Goal: Task Accomplishment & Management: Use online tool/utility

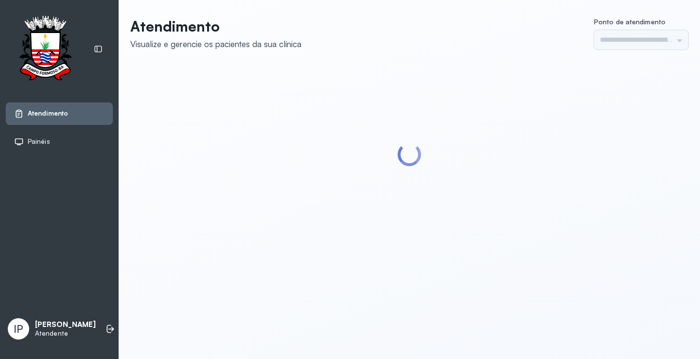
type input "*********"
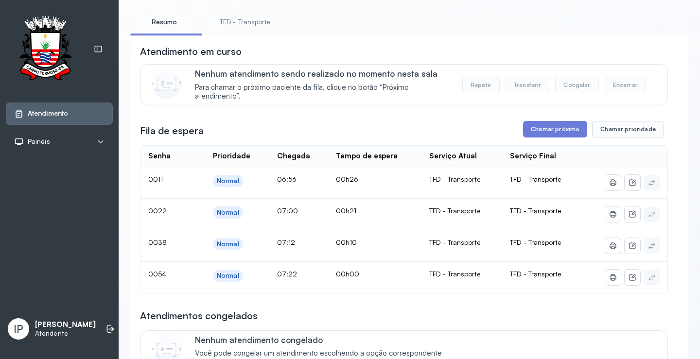
scroll to position [49, 0]
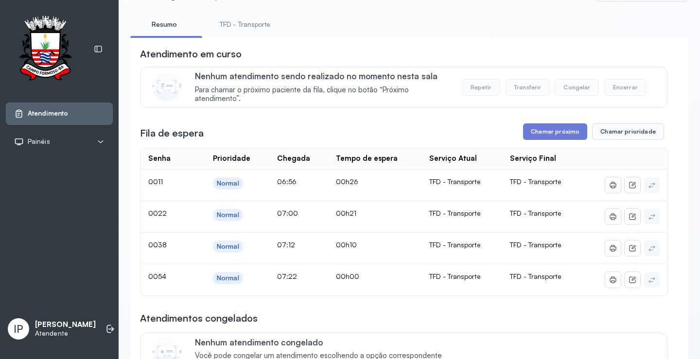
click at [261, 20] on link "TFD - Transporte" at bounding box center [245, 25] width 70 height 16
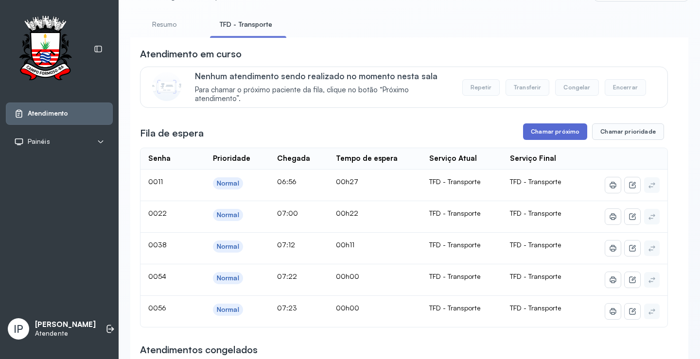
click at [552, 126] on button "Chamar próximo" at bounding box center [555, 132] width 64 height 17
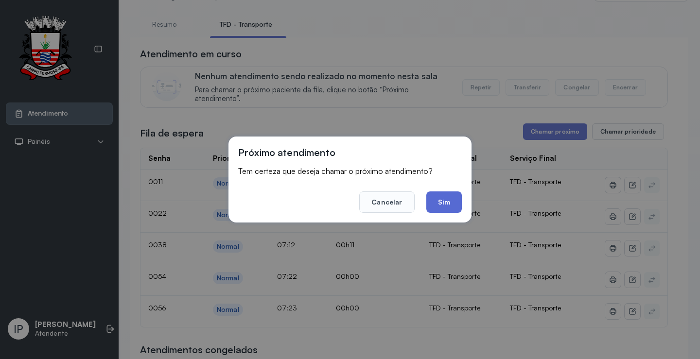
click at [441, 203] on button "Sim" at bounding box center [443, 202] width 35 height 21
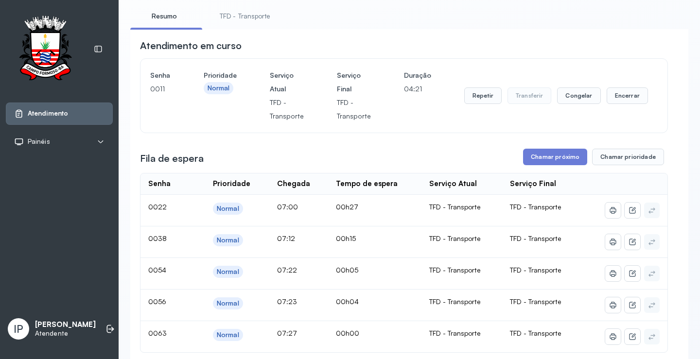
scroll to position [146, 0]
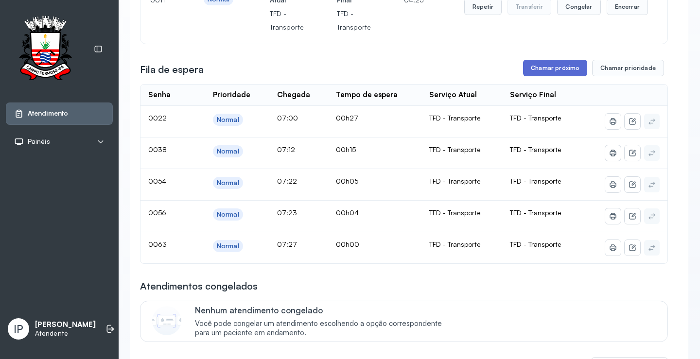
click at [551, 71] on button "Chamar próximo" at bounding box center [555, 68] width 64 height 17
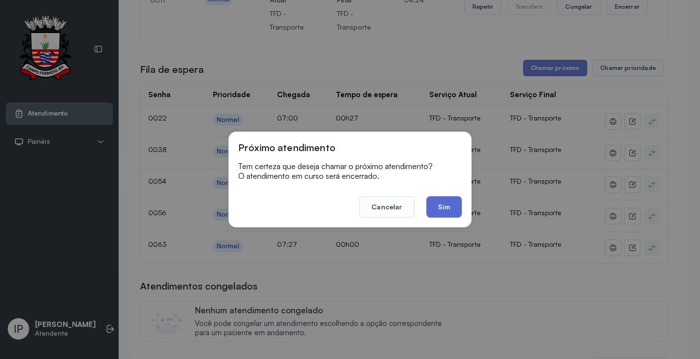
click at [430, 201] on button "Sim" at bounding box center [443, 206] width 35 height 21
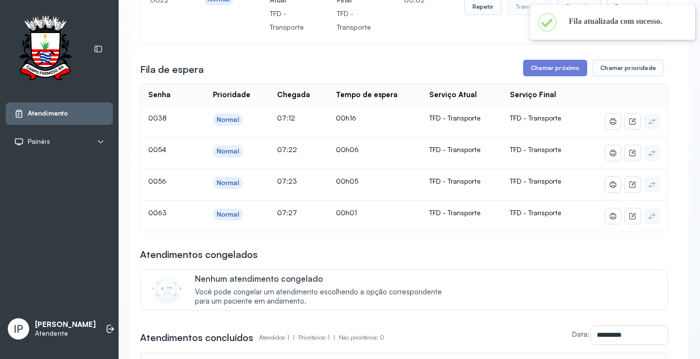
click at [242, 67] on div "Fila de espera Chamar próximo Chamar prioridade" at bounding box center [404, 68] width 528 height 17
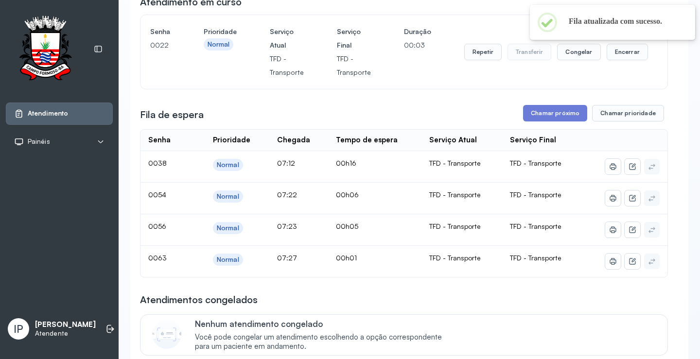
scroll to position [49, 0]
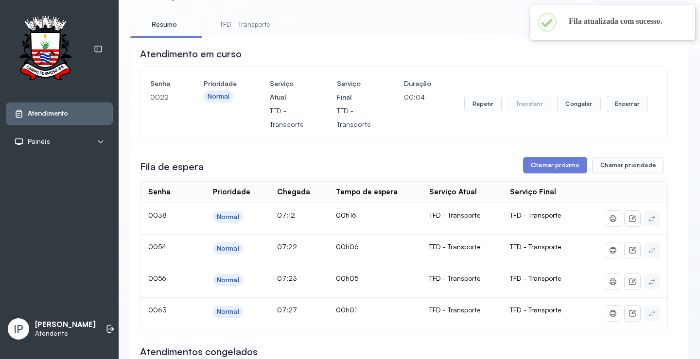
click at [257, 26] on link "TFD - Transporte" at bounding box center [245, 25] width 70 height 16
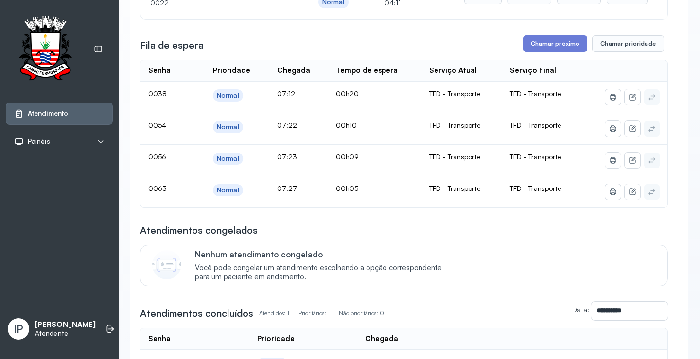
scroll to position [146, 0]
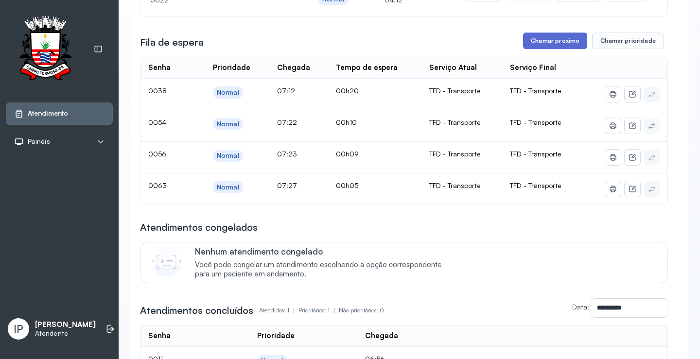
click at [558, 39] on button "Chamar próximo" at bounding box center [555, 41] width 64 height 17
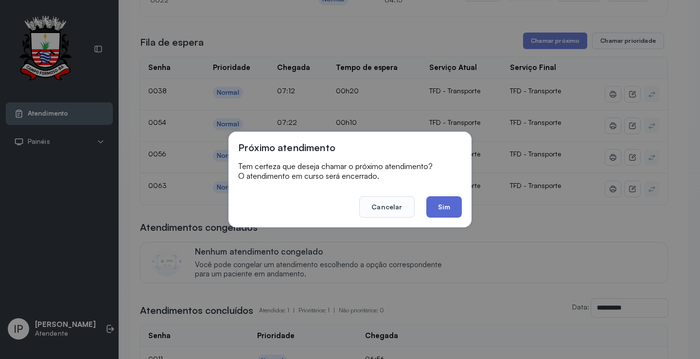
click at [435, 208] on button "Sim" at bounding box center [443, 206] width 35 height 21
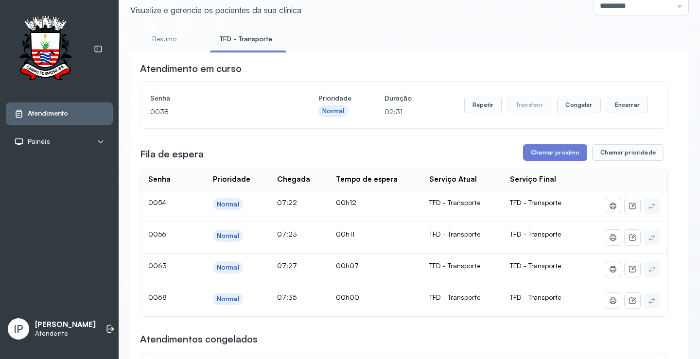
scroll to position [97, 0]
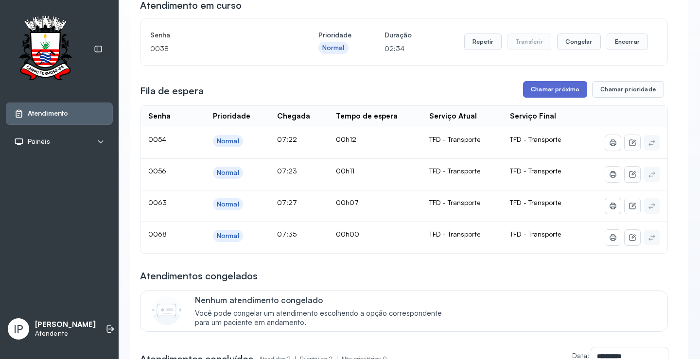
click at [558, 89] on button "Chamar próximo" at bounding box center [555, 89] width 64 height 17
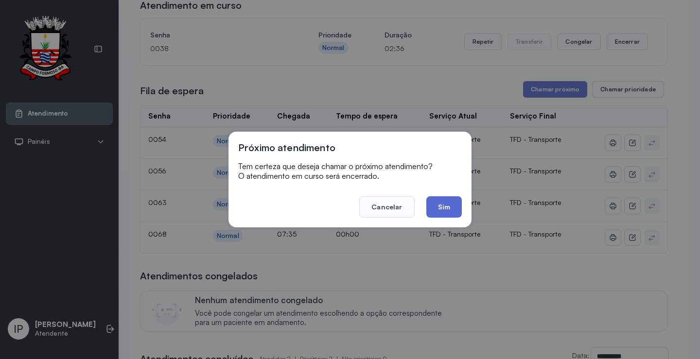
click at [444, 200] on button "Sim" at bounding box center [443, 206] width 35 height 21
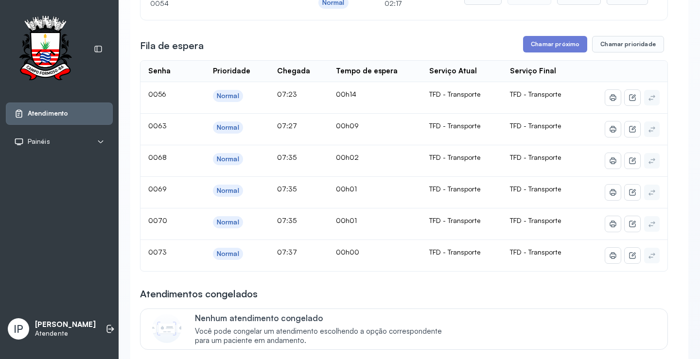
scroll to position [146, 0]
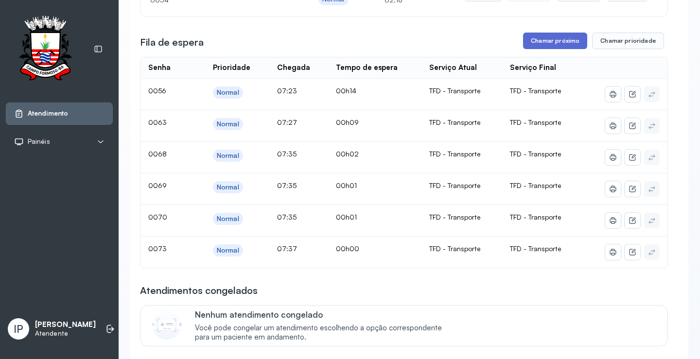
click at [538, 36] on button "Chamar próximo" at bounding box center [555, 41] width 64 height 17
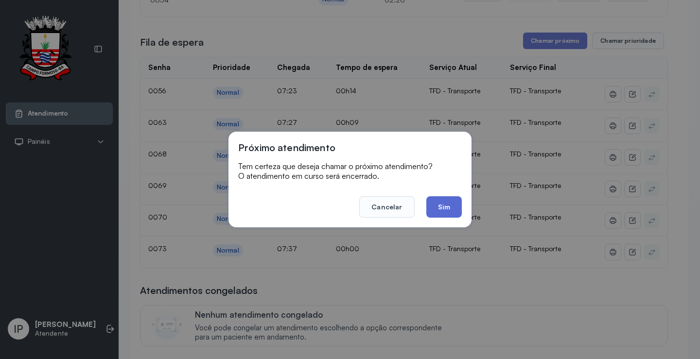
click at [437, 203] on button "Sim" at bounding box center [443, 206] width 35 height 21
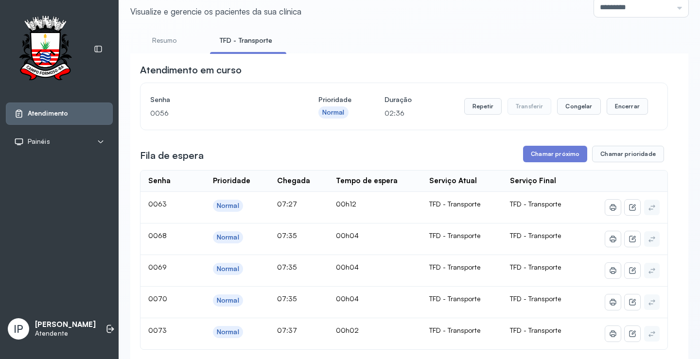
scroll to position [49, 0]
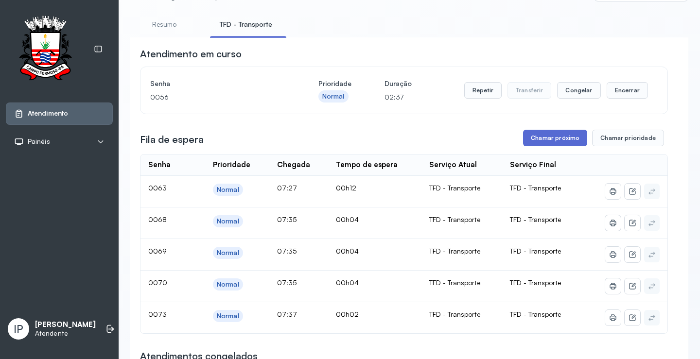
click at [527, 139] on button "Chamar próximo" at bounding box center [555, 138] width 64 height 17
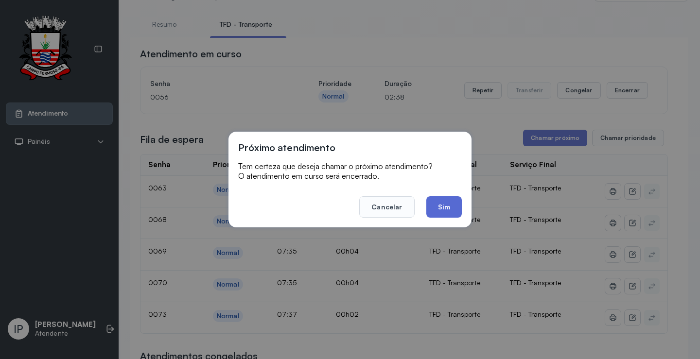
click at [438, 201] on button "Sim" at bounding box center [443, 206] width 35 height 21
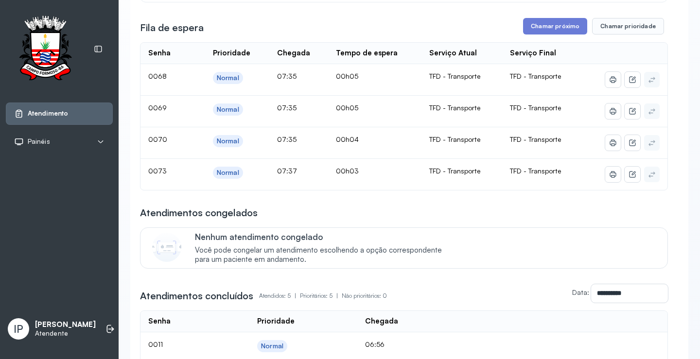
scroll to position [34, 0]
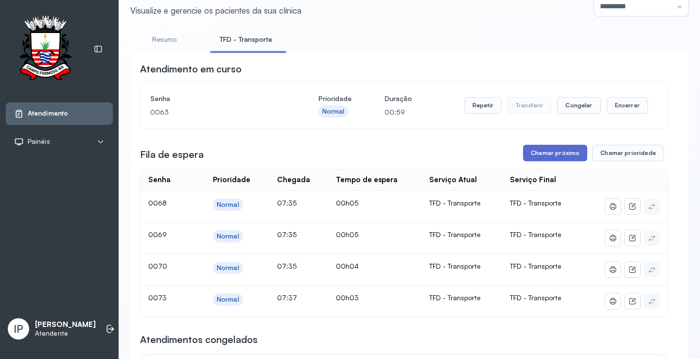
click at [562, 153] on button "Chamar próximo" at bounding box center [555, 153] width 64 height 17
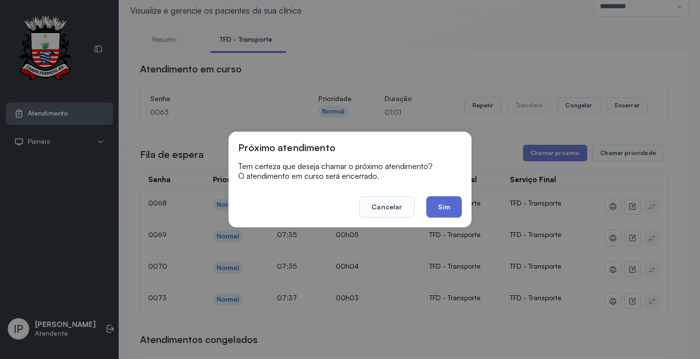
click at [448, 201] on button "Sim" at bounding box center [443, 206] width 35 height 21
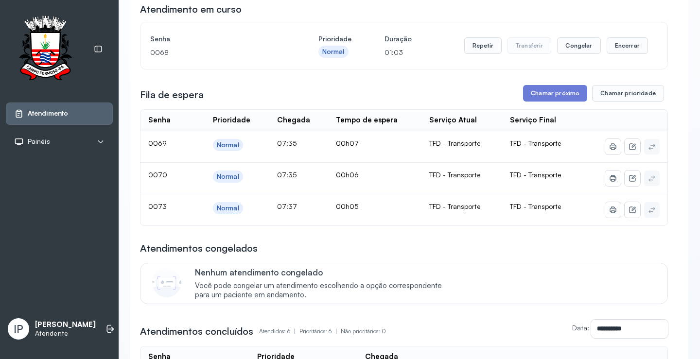
scroll to position [97, 0]
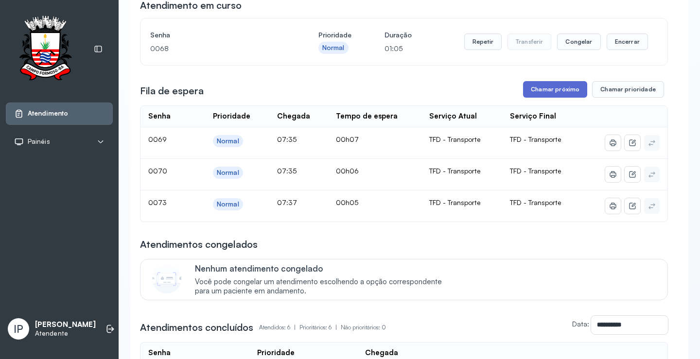
click at [547, 89] on button "Chamar próximo" at bounding box center [555, 89] width 64 height 17
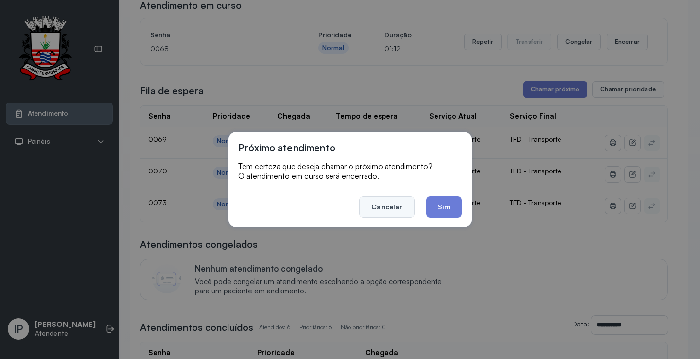
click at [383, 206] on button "Cancelar" at bounding box center [386, 206] width 55 height 21
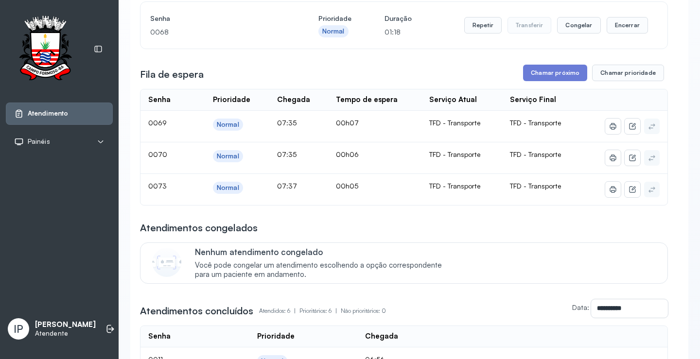
scroll to position [0, 0]
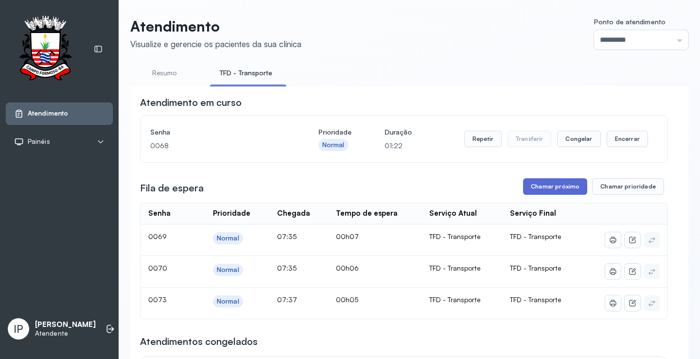
click at [547, 187] on button "Chamar próximo" at bounding box center [555, 186] width 64 height 17
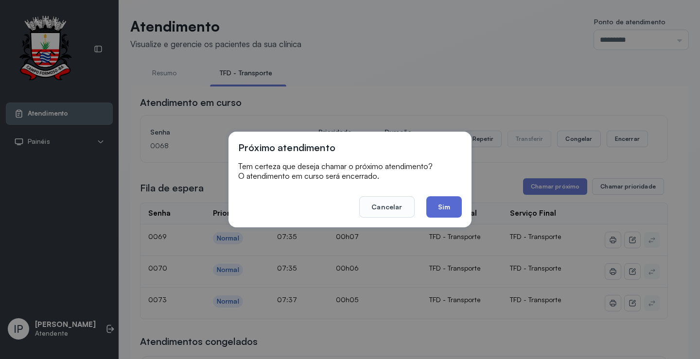
click at [449, 204] on button "Sim" at bounding box center [443, 206] width 35 height 21
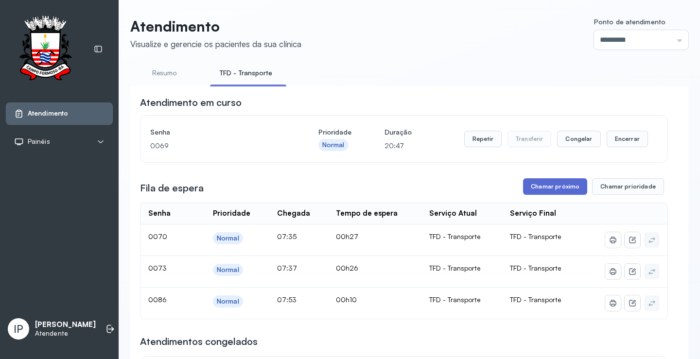
click at [534, 187] on button "Chamar próximo" at bounding box center [555, 186] width 64 height 17
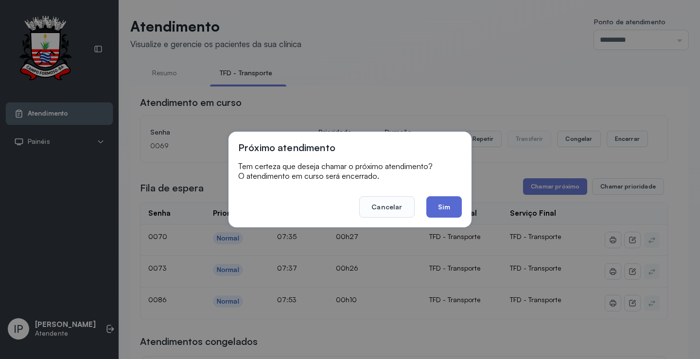
click at [438, 206] on button "Sim" at bounding box center [443, 206] width 35 height 21
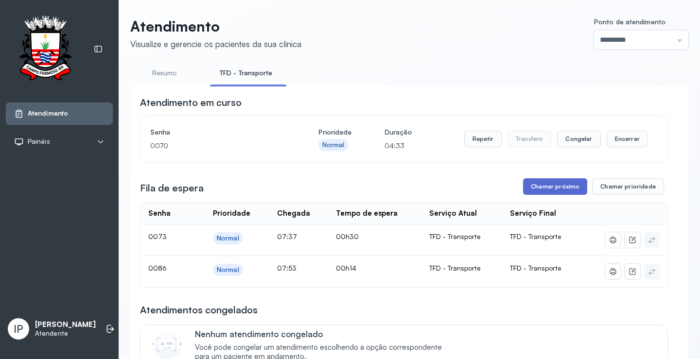
click at [566, 185] on button "Chamar próximo" at bounding box center [555, 186] width 64 height 17
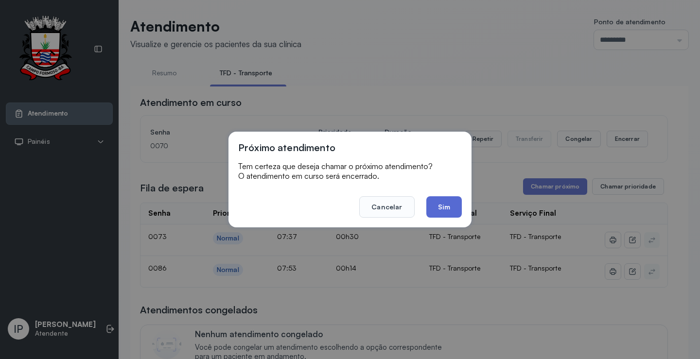
click at [446, 206] on button "Sim" at bounding box center [443, 206] width 35 height 21
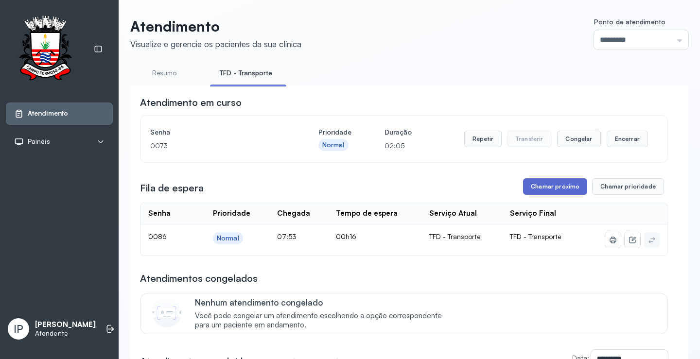
click at [547, 188] on button "Chamar próximo" at bounding box center [555, 186] width 64 height 17
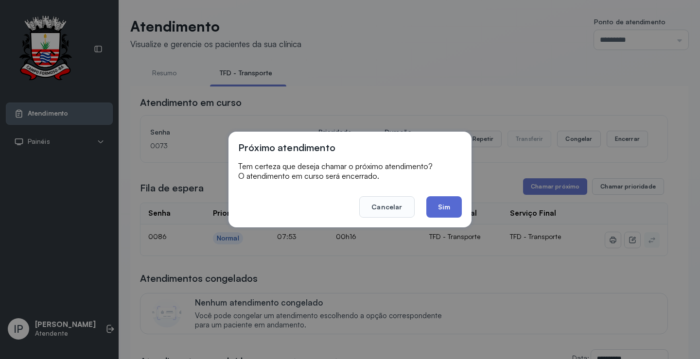
click at [435, 204] on button "Sim" at bounding box center [443, 206] width 35 height 21
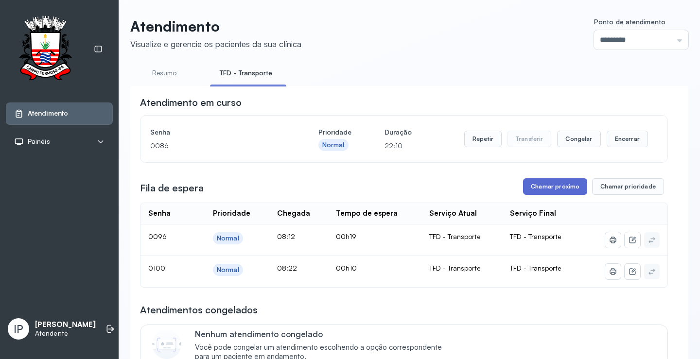
click at [543, 181] on button "Chamar próximo" at bounding box center [555, 186] width 64 height 17
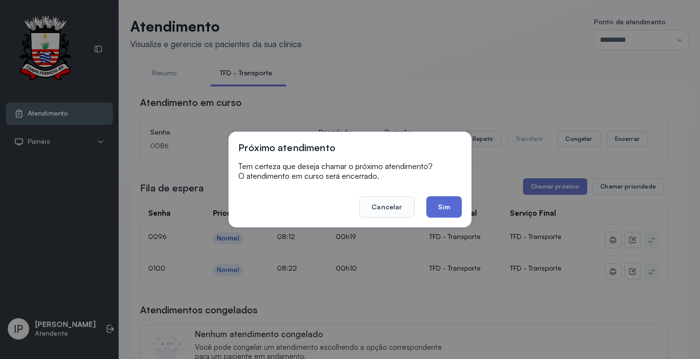
click at [433, 208] on button "Sim" at bounding box center [443, 206] width 35 height 21
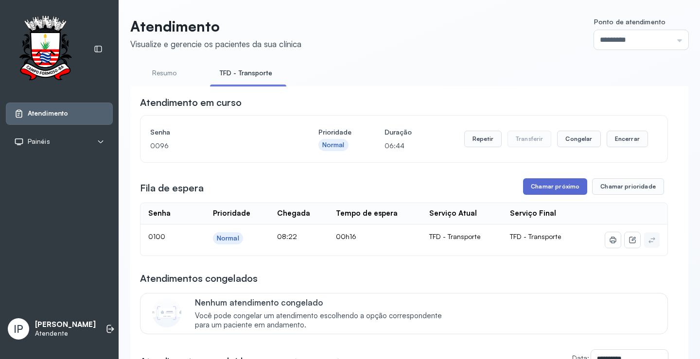
click at [560, 187] on button "Chamar próximo" at bounding box center [555, 186] width 64 height 17
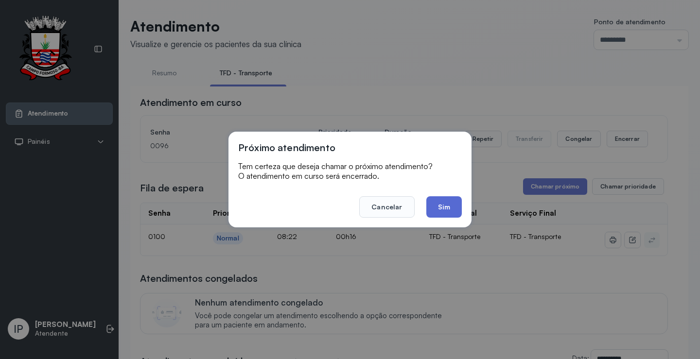
click at [449, 209] on button "Sim" at bounding box center [443, 206] width 35 height 21
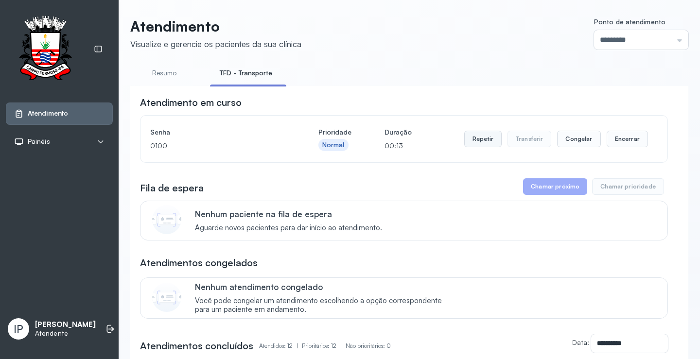
click at [469, 137] on button "Repetir" at bounding box center [482, 139] width 37 height 17
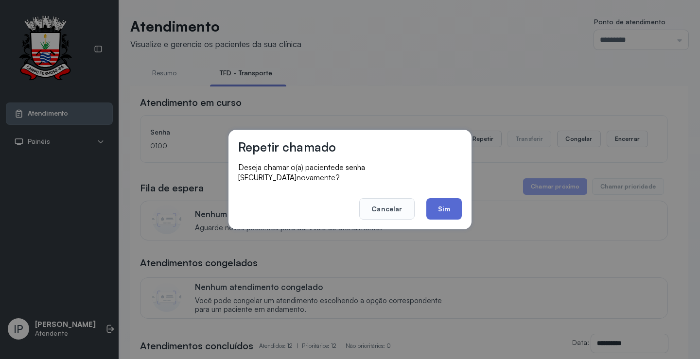
click at [444, 200] on button "Sim" at bounding box center [443, 208] width 35 height 21
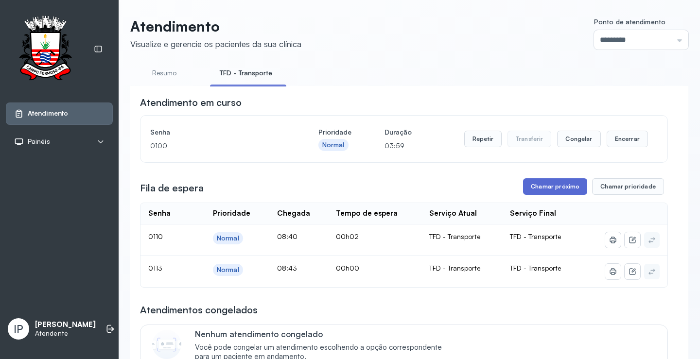
click at [541, 188] on button "Chamar próximo" at bounding box center [555, 186] width 64 height 17
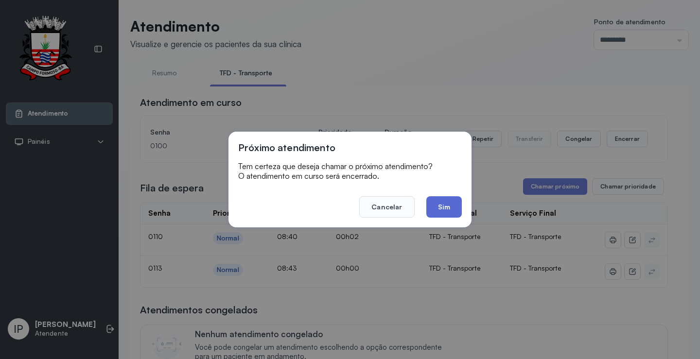
click at [430, 202] on button "Sim" at bounding box center [443, 206] width 35 height 21
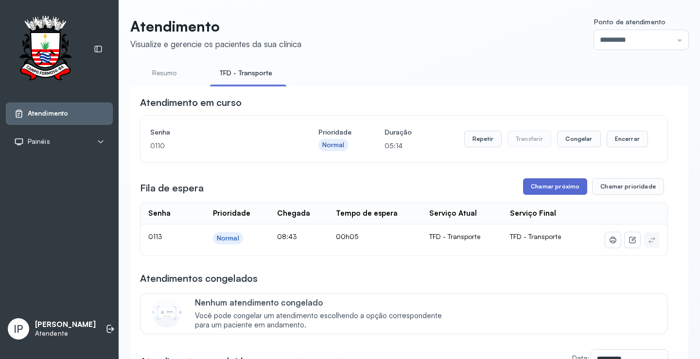
click at [530, 185] on button "Chamar próximo" at bounding box center [555, 186] width 64 height 17
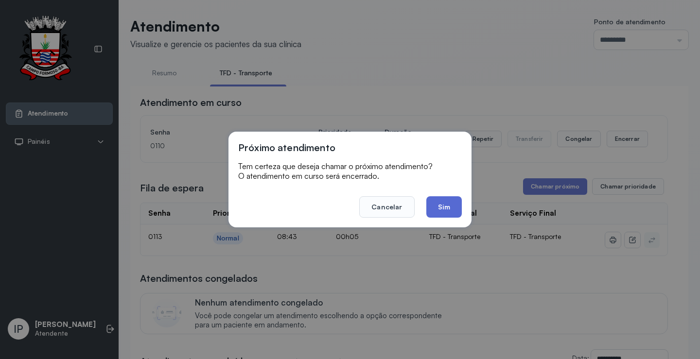
click at [434, 212] on button "Sim" at bounding box center [443, 206] width 35 height 21
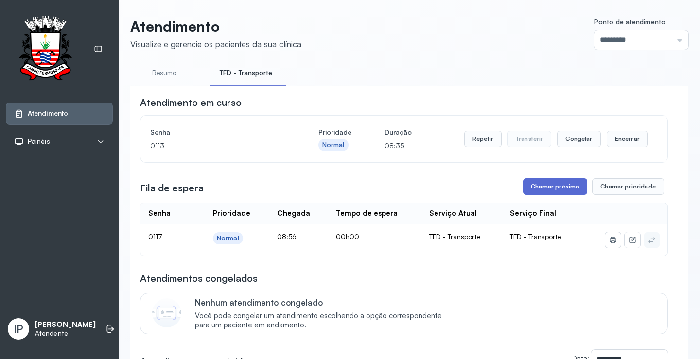
click at [555, 187] on button "Chamar próximo" at bounding box center [555, 186] width 64 height 17
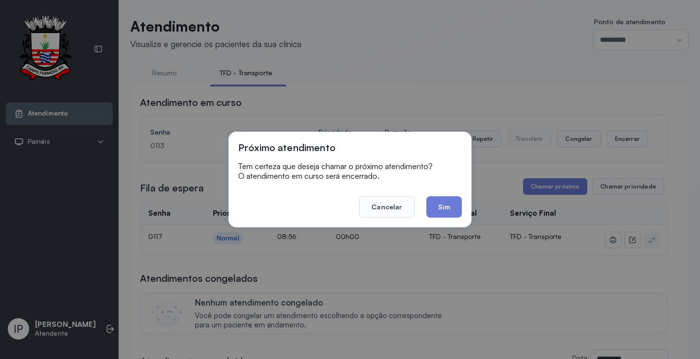
click at [463, 198] on div "Próximo atendimento Tem certeza que deseja chamar o próximo atendimento? O aten…" at bounding box center [350, 180] width 243 height 96
click at [447, 202] on button "Sim" at bounding box center [443, 206] width 35 height 21
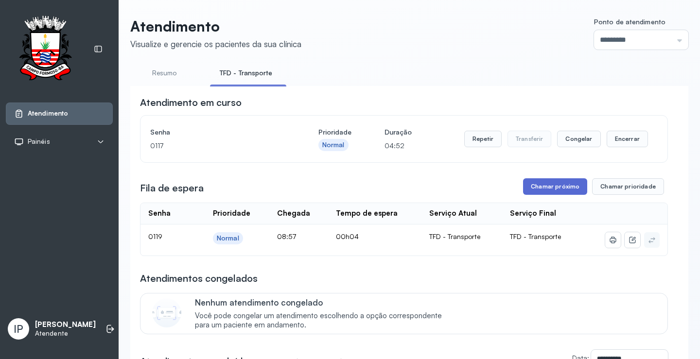
click at [527, 185] on button "Chamar próximo" at bounding box center [555, 186] width 64 height 17
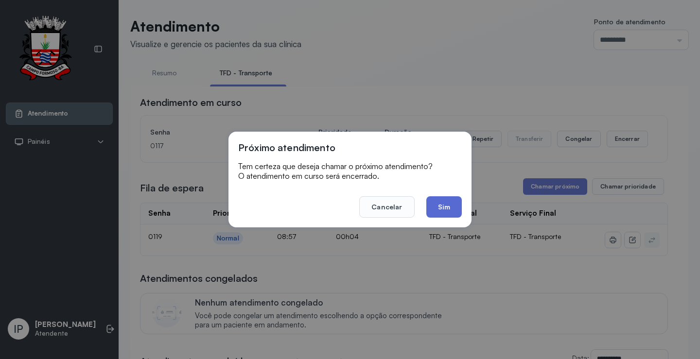
click at [436, 203] on button "Sim" at bounding box center [443, 206] width 35 height 21
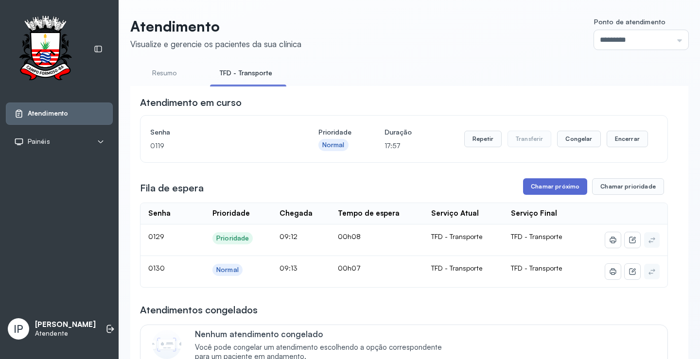
click at [528, 186] on button "Chamar próximo" at bounding box center [555, 186] width 64 height 17
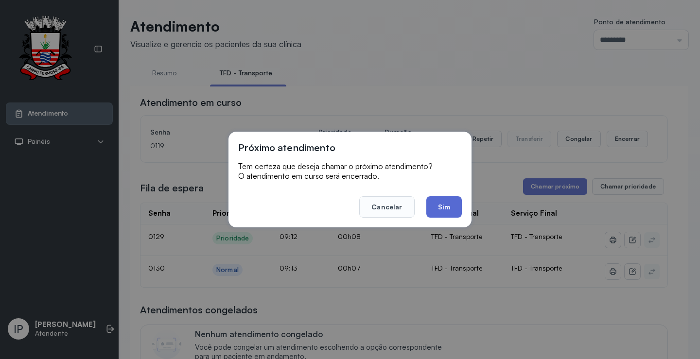
click at [435, 207] on button "Sim" at bounding box center [443, 206] width 35 height 21
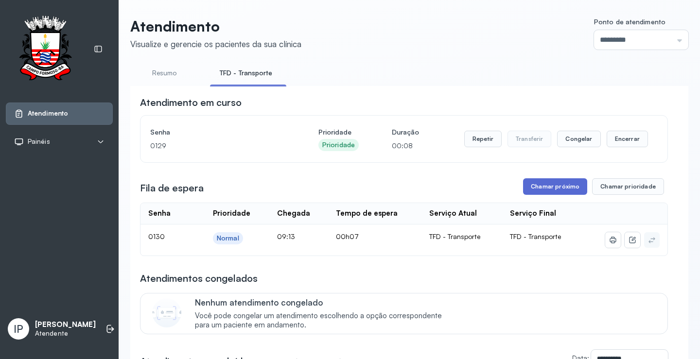
click at [566, 195] on button "Chamar próximo" at bounding box center [555, 186] width 64 height 17
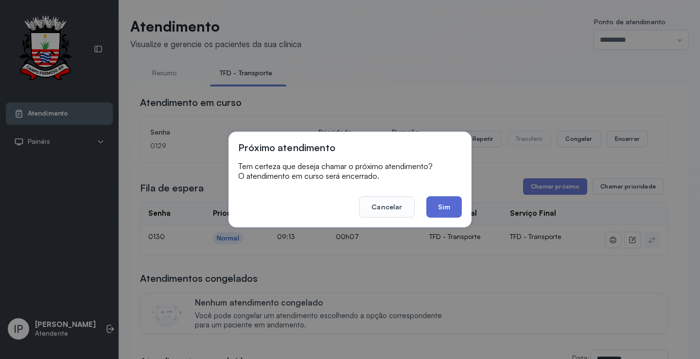
click at [450, 207] on button "Sim" at bounding box center [443, 206] width 35 height 21
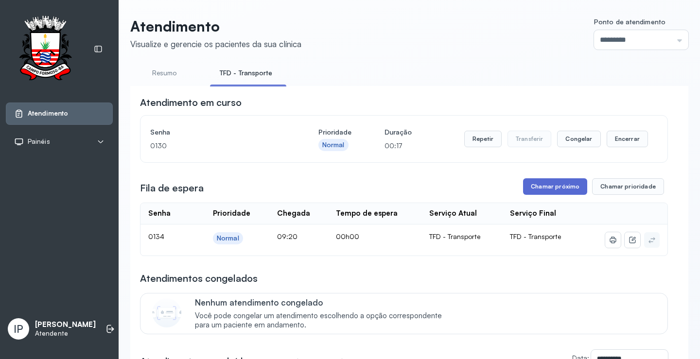
click at [551, 194] on button "Chamar próximo" at bounding box center [555, 186] width 64 height 17
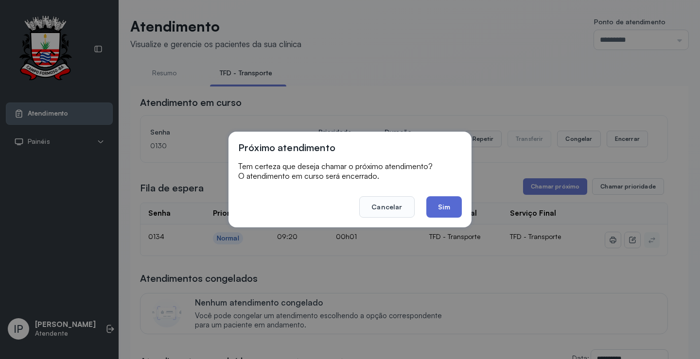
click at [436, 206] on button "Sim" at bounding box center [443, 206] width 35 height 21
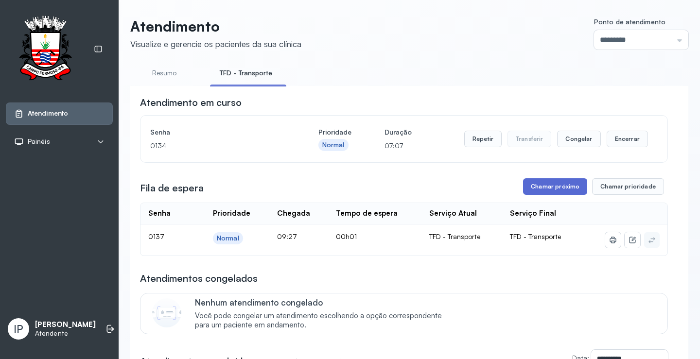
click at [534, 186] on button "Chamar próximo" at bounding box center [555, 186] width 64 height 17
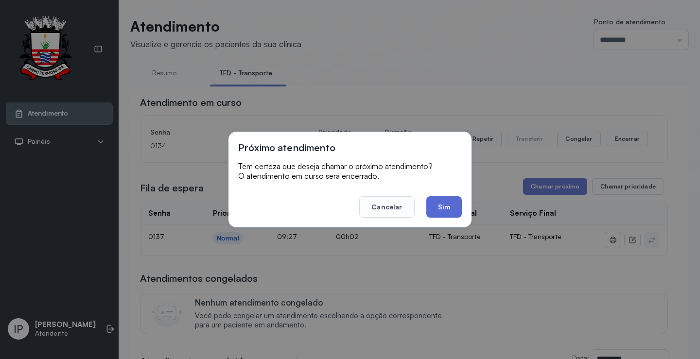
click at [447, 200] on button "Sim" at bounding box center [443, 206] width 35 height 21
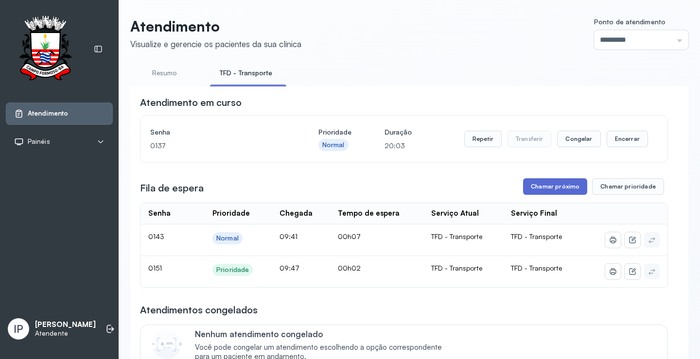
click at [534, 187] on button "Chamar próximo" at bounding box center [555, 186] width 64 height 17
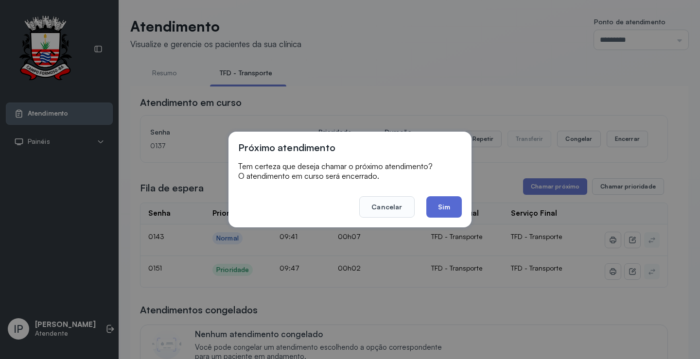
click at [449, 212] on button "Sim" at bounding box center [443, 206] width 35 height 21
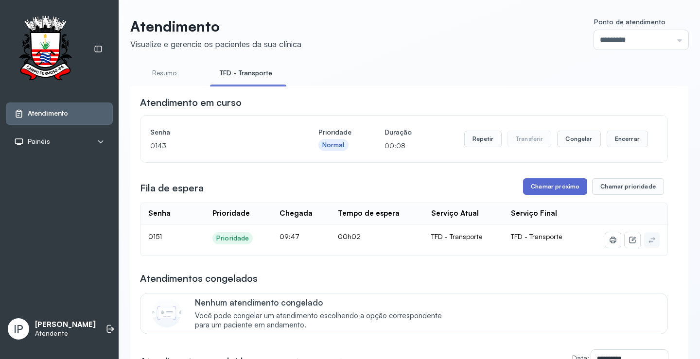
click at [547, 185] on button "Chamar próximo" at bounding box center [555, 186] width 64 height 17
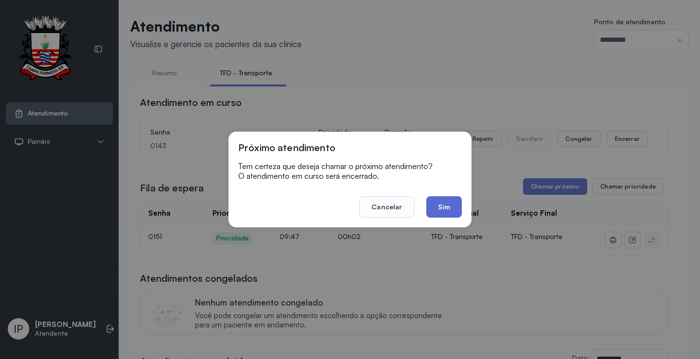
click at [429, 199] on button "Sim" at bounding box center [443, 206] width 35 height 21
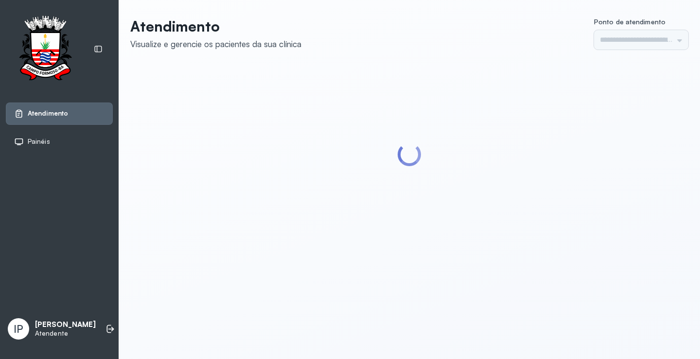
type input "*********"
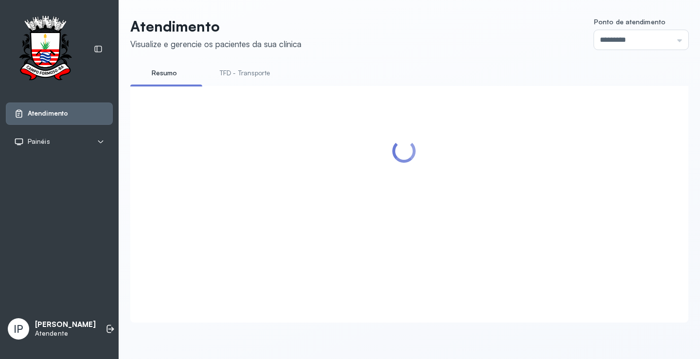
click at [253, 71] on link "TFD - Transporte" at bounding box center [245, 73] width 70 height 16
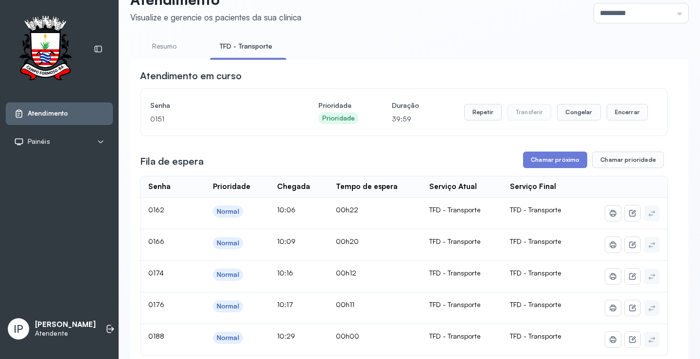
scroll to position [49, 0]
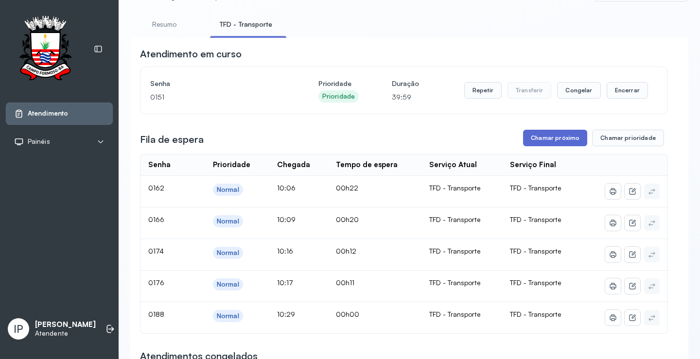
click at [535, 138] on button "Chamar próximo" at bounding box center [555, 138] width 64 height 17
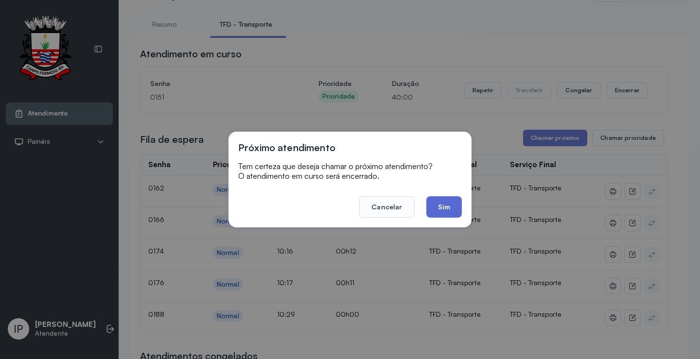
click at [446, 212] on button "Sim" at bounding box center [443, 206] width 35 height 21
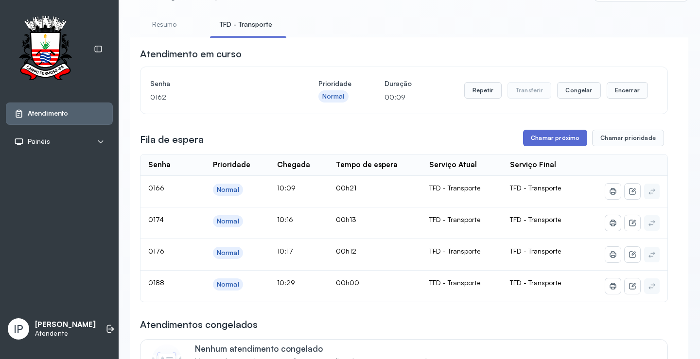
click at [535, 145] on button "Chamar próximo" at bounding box center [555, 138] width 64 height 17
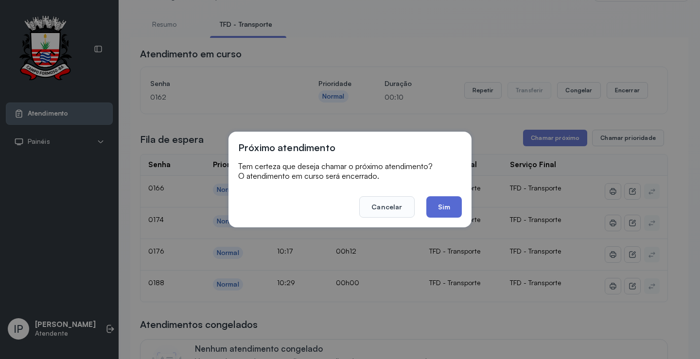
click at [441, 209] on button "Sim" at bounding box center [443, 206] width 35 height 21
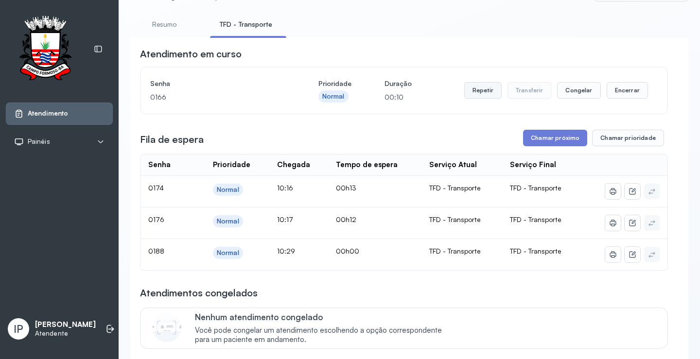
click at [492, 94] on button "Repetir" at bounding box center [482, 90] width 37 height 17
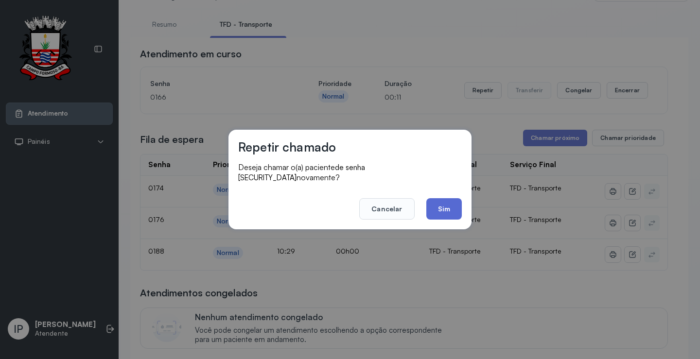
click at [435, 205] on button "Sim" at bounding box center [443, 208] width 35 height 21
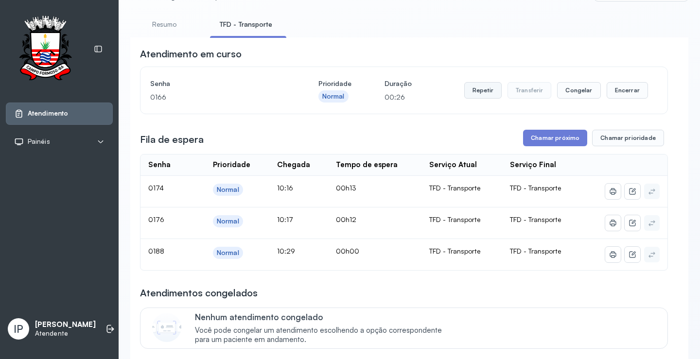
click at [483, 96] on button "Repetir" at bounding box center [482, 90] width 37 height 17
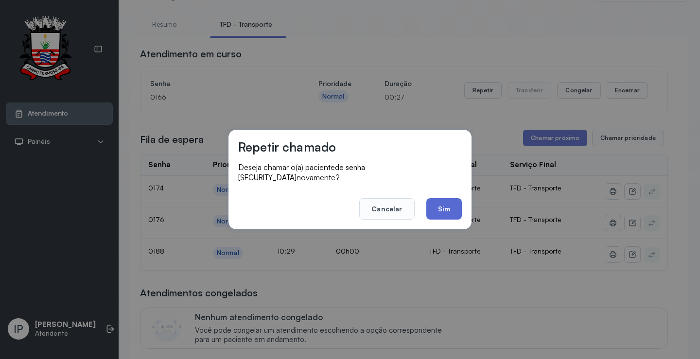
click at [441, 203] on button "Sim" at bounding box center [443, 208] width 35 height 21
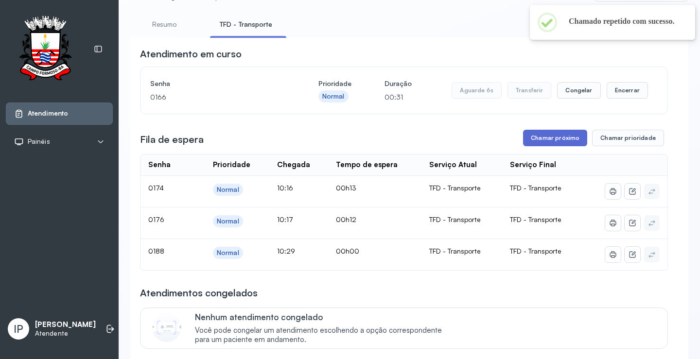
click at [560, 141] on button "Chamar próximo" at bounding box center [555, 138] width 64 height 17
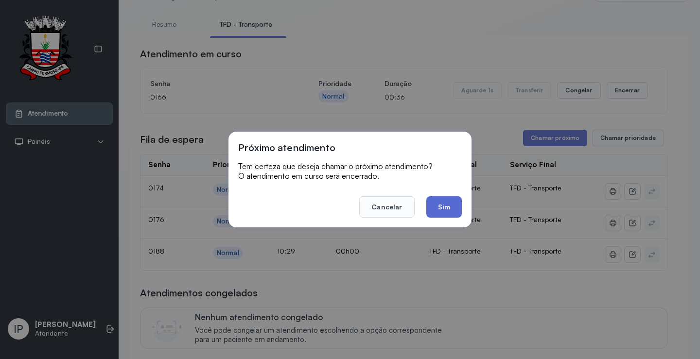
click at [451, 211] on button "Sim" at bounding box center [443, 206] width 35 height 21
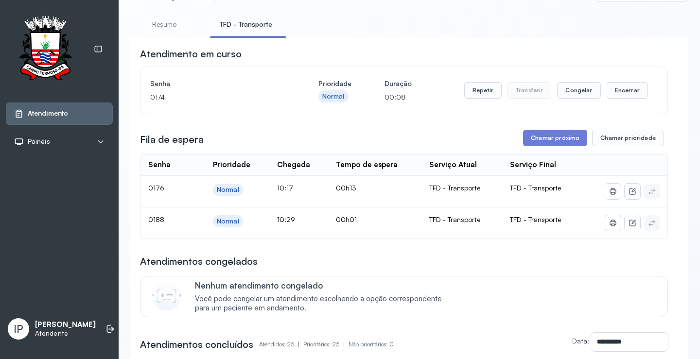
click at [482, 71] on div "Senha 0174 Prioridade Normal Duração 00:08 Repetir Transferir Congelar Encerrar" at bounding box center [404, 90] width 527 height 47
click at [484, 92] on button "Repetir" at bounding box center [482, 90] width 37 height 17
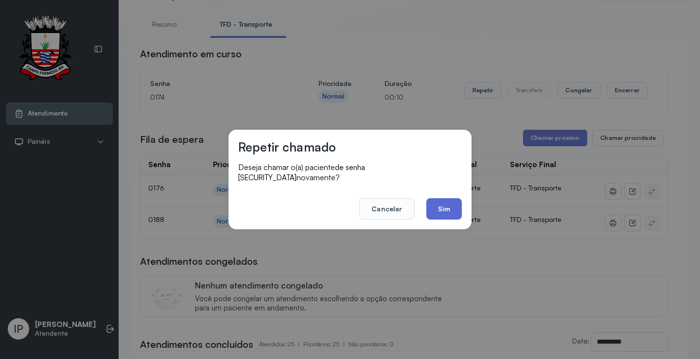
click at [447, 198] on button "Sim" at bounding box center [443, 208] width 35 height 21
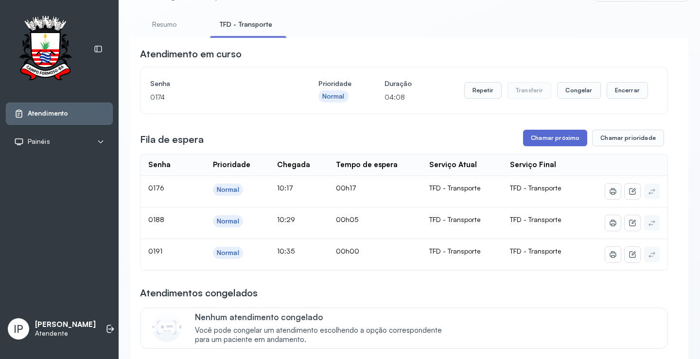
click at [527, 139] on button "Chamar próximo" at bounding box center [555, 138] width 64 height 17
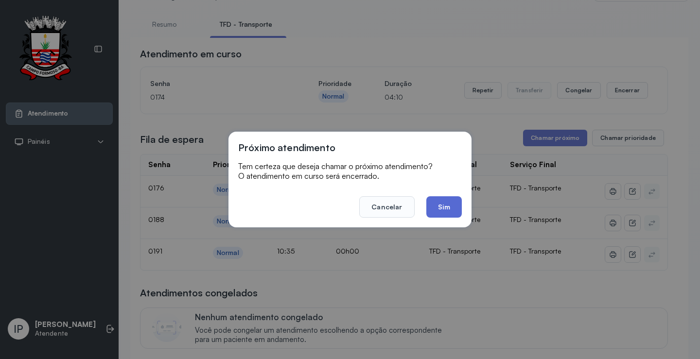
click at [442, 210] on button "Sim" at bounding box center [443, 206] width 35 height 21
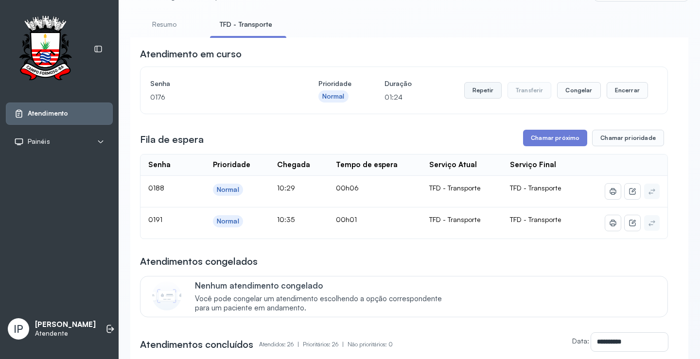
click at [475, 95] on button "Repetir" at bounding box center [482, 90] width 37 height 17
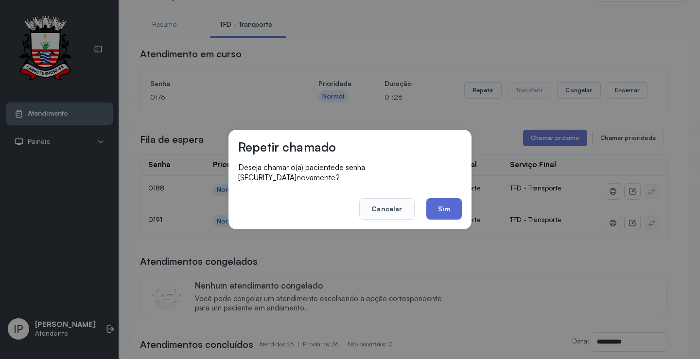
click at [430, 202] on button "Sim" at bounding box center [443, 208] width 35 height 21
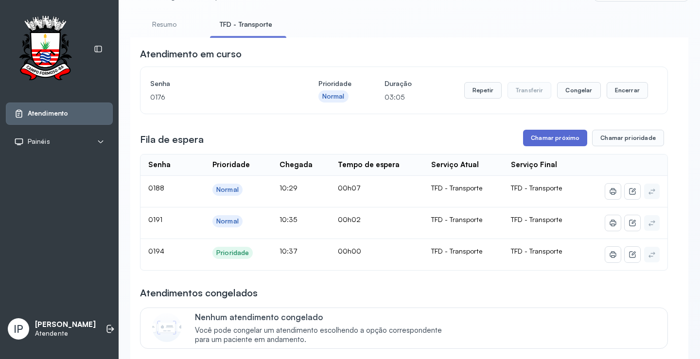
click at [542, 141] on button "Chamar próximo" at bounding box center [555, 138] width 64 height 17
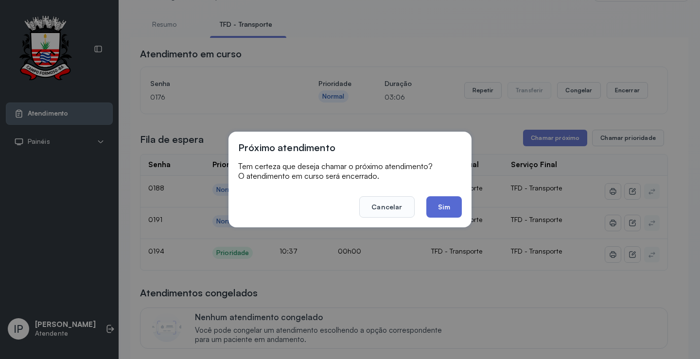
click at [433, 205] on button "Sim" at bounding box center [443, 206] width 35 height 21
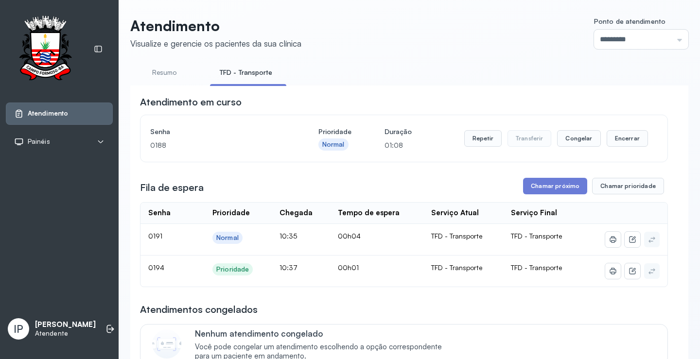
scroll to position [0, 0]
click at [536, 181] on button "Chamar próximo" at bounding box center [555, 186] width 64 height 17
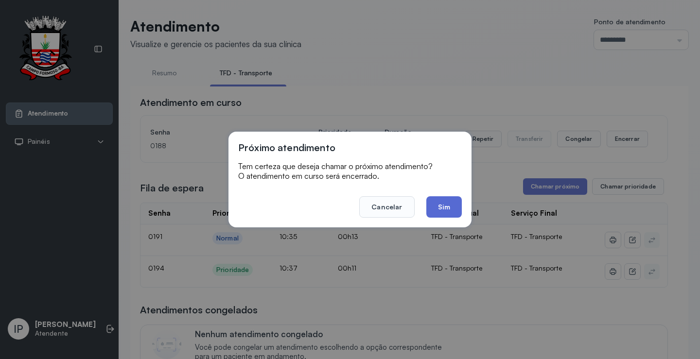
click at [437, 201] on button "Sim" at bounding box center [443, 206] width 35 height 21
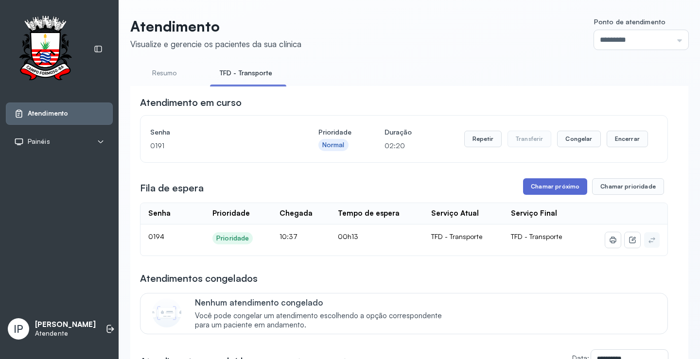
click at [544, 189] on button "Chamar próximo" at bounding box center [555, 186] width 64 height 17
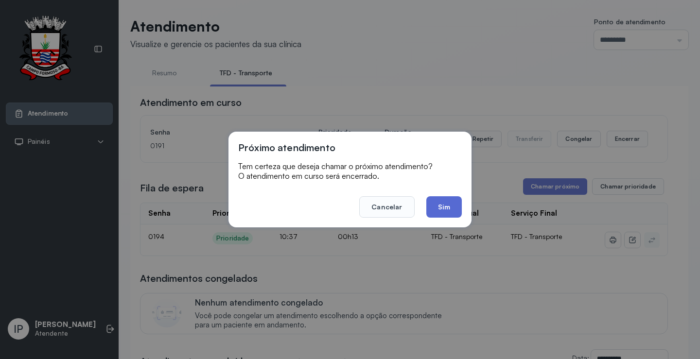
click at [439, 211] on button "Sim" at bounding box center [443, 206] width 35 height 21
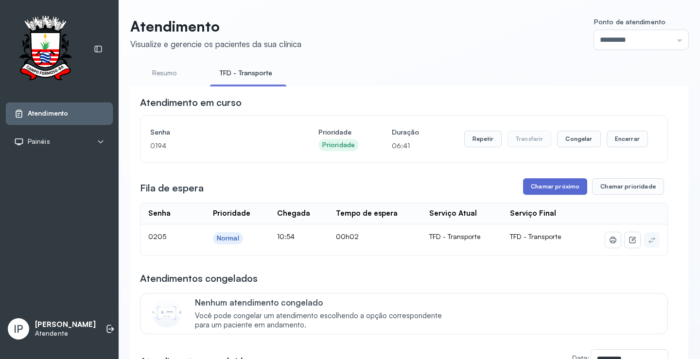
click at [539, 183] on button "Chamar próximo" at bounding box center [555, 186] width 64 height 17
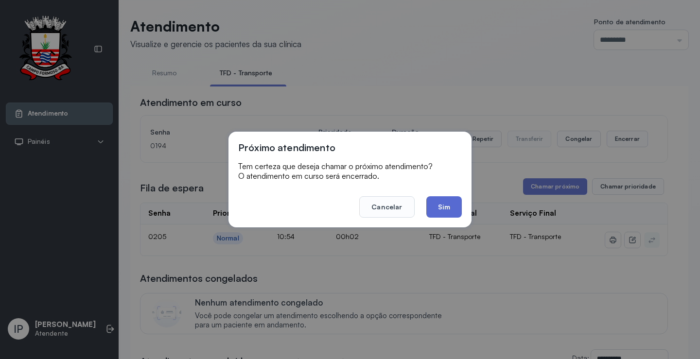
click at [446, 208] on button "Sim" at bounding box center [443, 206] width 35 height 21
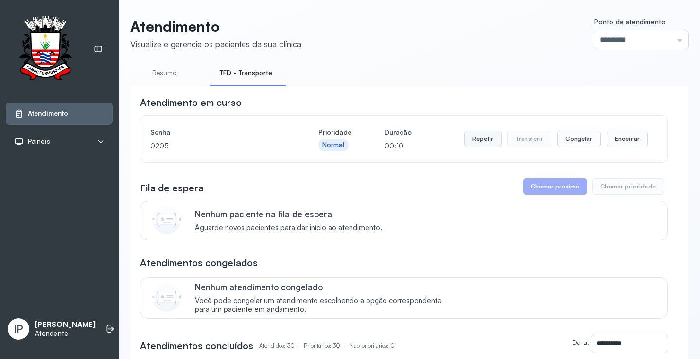
click at [481, 138] on button "Repetir" at bounding box center [482, 139] width 37 height 17
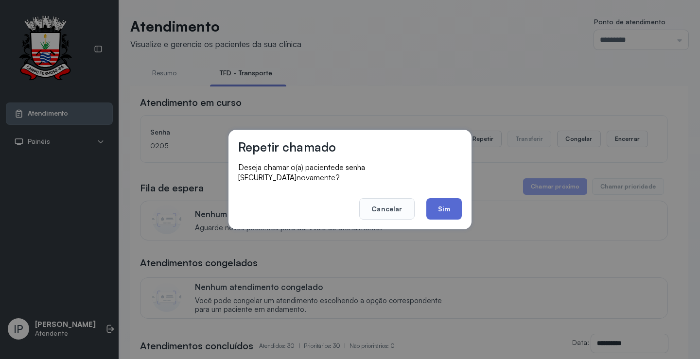
click at [434, 206] on button "Sim" at bounding box center [443, 208] width 35 height 21
